Goal: Information Seeking & Learning: Learn about a topic

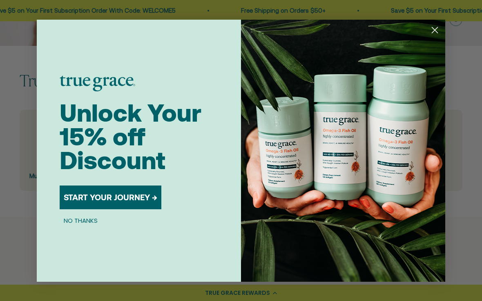
scroll to position [164, 0]
click at [433, 36] on circle "Close dialog" at bounding box center [435, 29] width 13 height 13
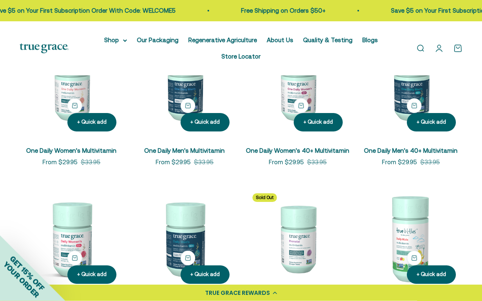
scroll to position [180, 0]
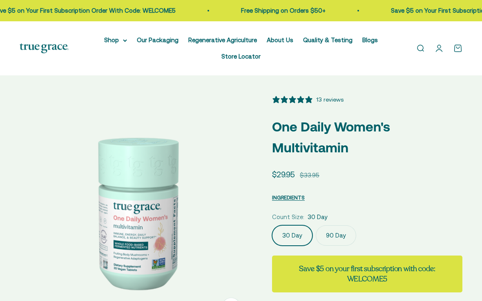
select select "3"
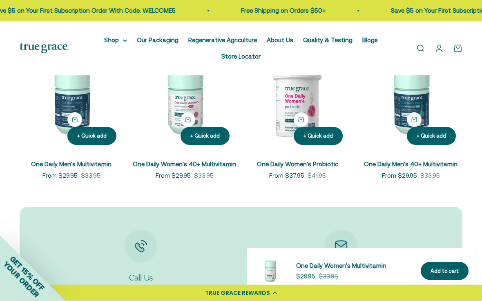
scroll to position [1956, 0]
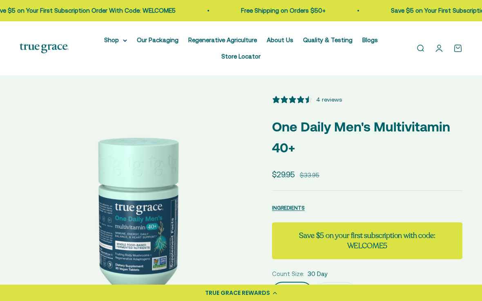
select select "3"
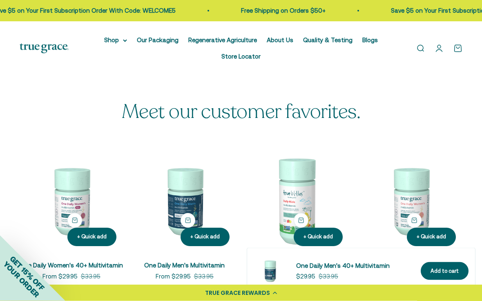
scroll to position [1878, 0]
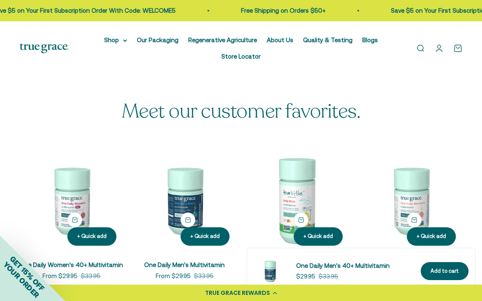
click at [197, 261] on link "One Daily Men's Multivitamin" at bounding box center [184, 264] width 81 height 7
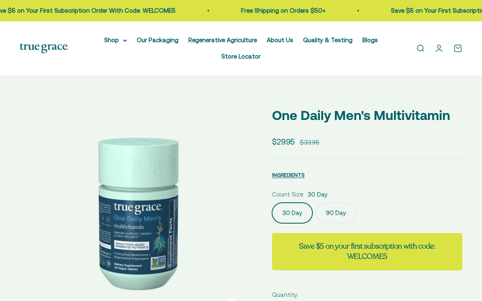
select select "3"
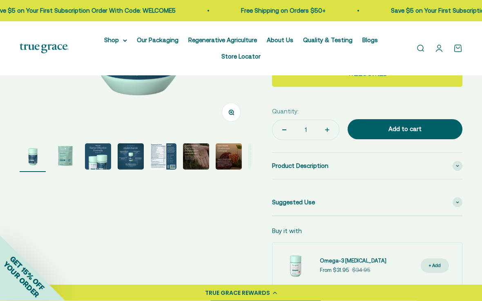
scroll to position [195, 0]
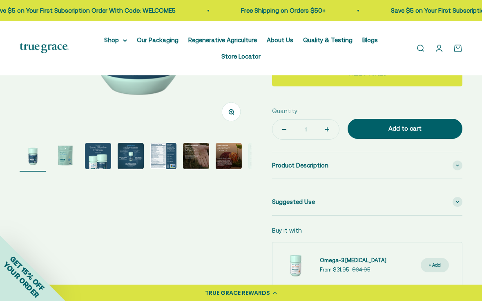
click at [135, 156] on img "Go to item 4" at bounding box center [131, 156] width 26 height 26
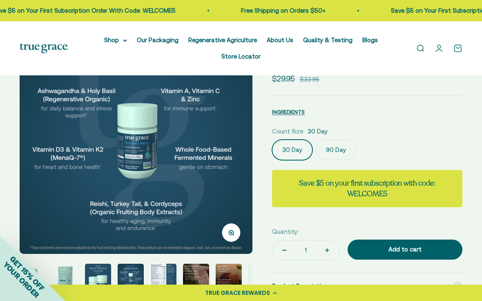
scroll to position [75, 0]
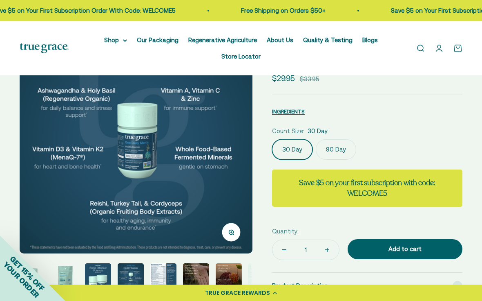
click at [166, 277] on img "Go to item 5" at bounding box center [163, 276] width 26 height 26
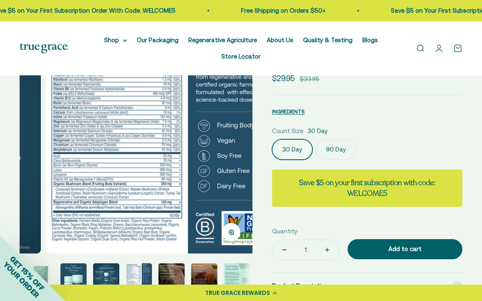
scroll to position [0, 951]
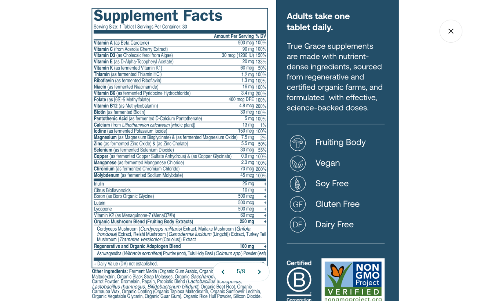
click at [452, 32] on icon "Close gallery" at bounding box center [451, 31] width 4 height 4
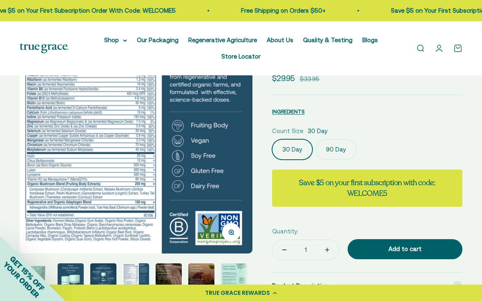
click at [165, 278] on img "Go to item 6" at bounding box center [169, 276] width 26 height 26
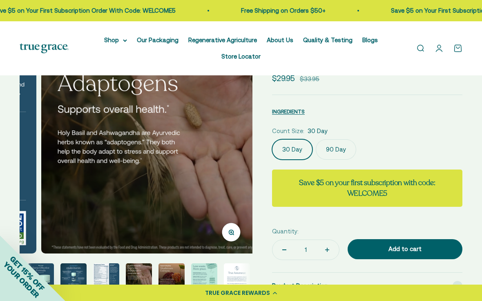
scroll to position [0, 60]
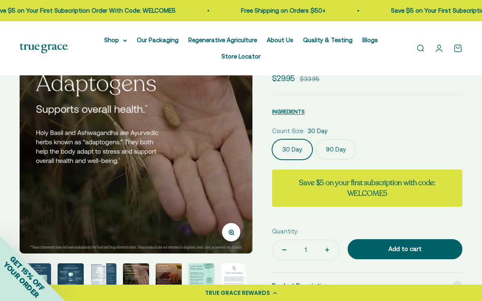
click at [173, 275] on img "Go to item 7" at bounding box center [169, 276] width 26 height 26
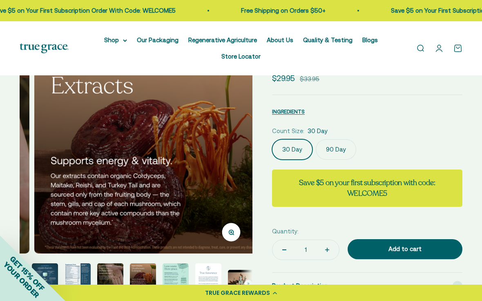
scroll to position [0, 1427]
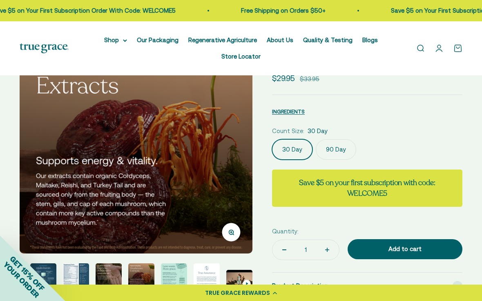
click at [177, 279] on img "Go to item 8" at bounding box center [174, 276] width 26 height 26
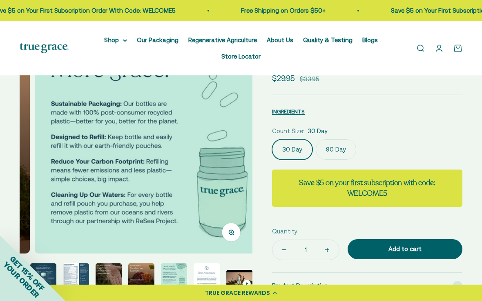
scroll to position [0, 1665]
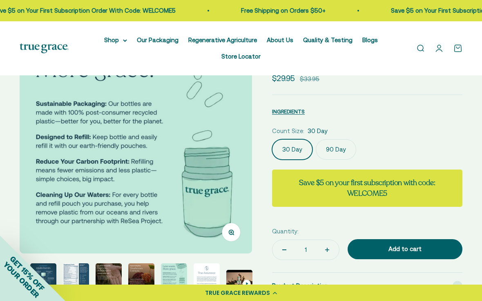
click at [210, 280] on img "Go to item 9" at bounding box center [207, 276] width 26 height 26
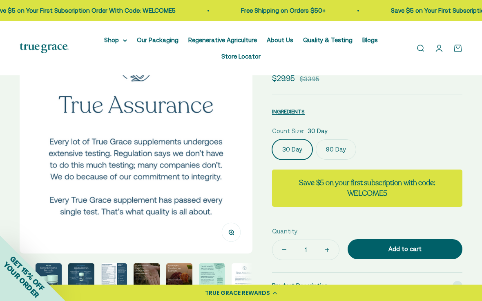
scroll to position [0, -11]
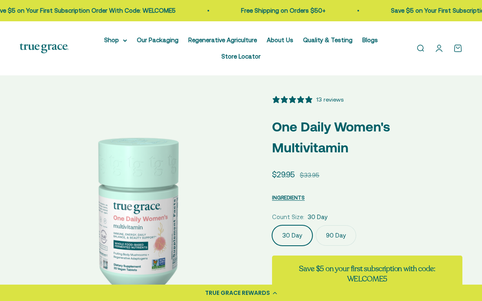
select select "3"
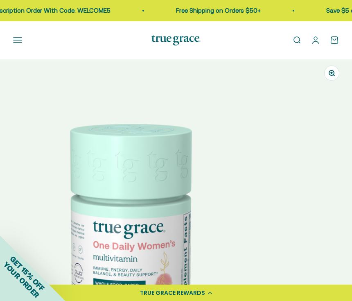
scroll to position [0, 302]
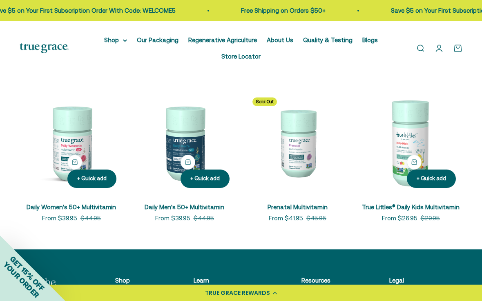
scroll to position [277, 0]
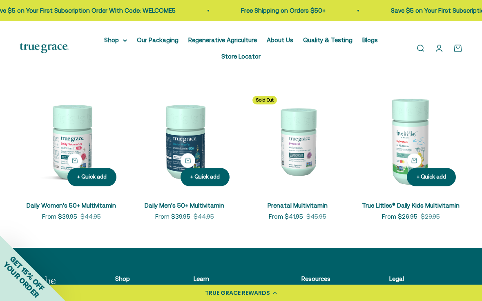
click at [194, 209] on link "Daily Men's 50+ Multivitamin" at bounding box center [185, 205] width 80 height 7
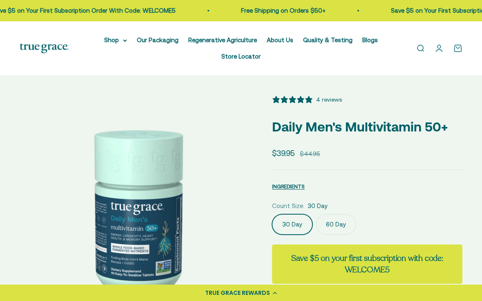
select select "3"
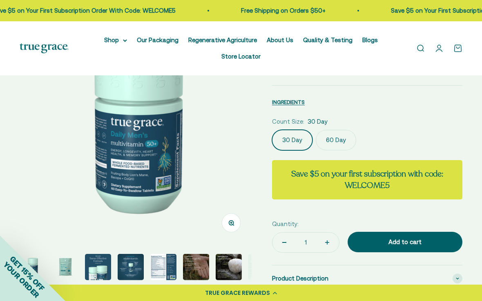
scroll to position [85, 0]
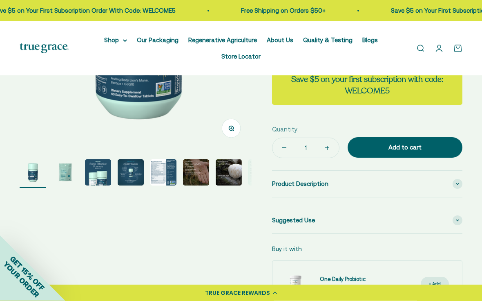
click at [229, 171] on img "Go to item 7" at bounding box center [229, 172] width 26 height 26
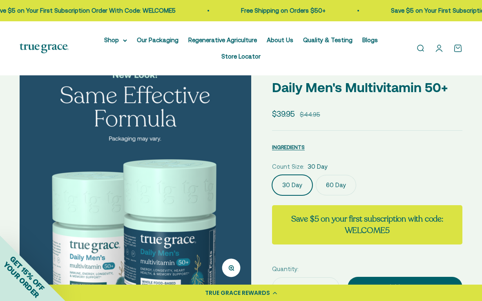
scroll to position [0, 0]
